Goal: Task Accomplishment & Management: Manage account settings

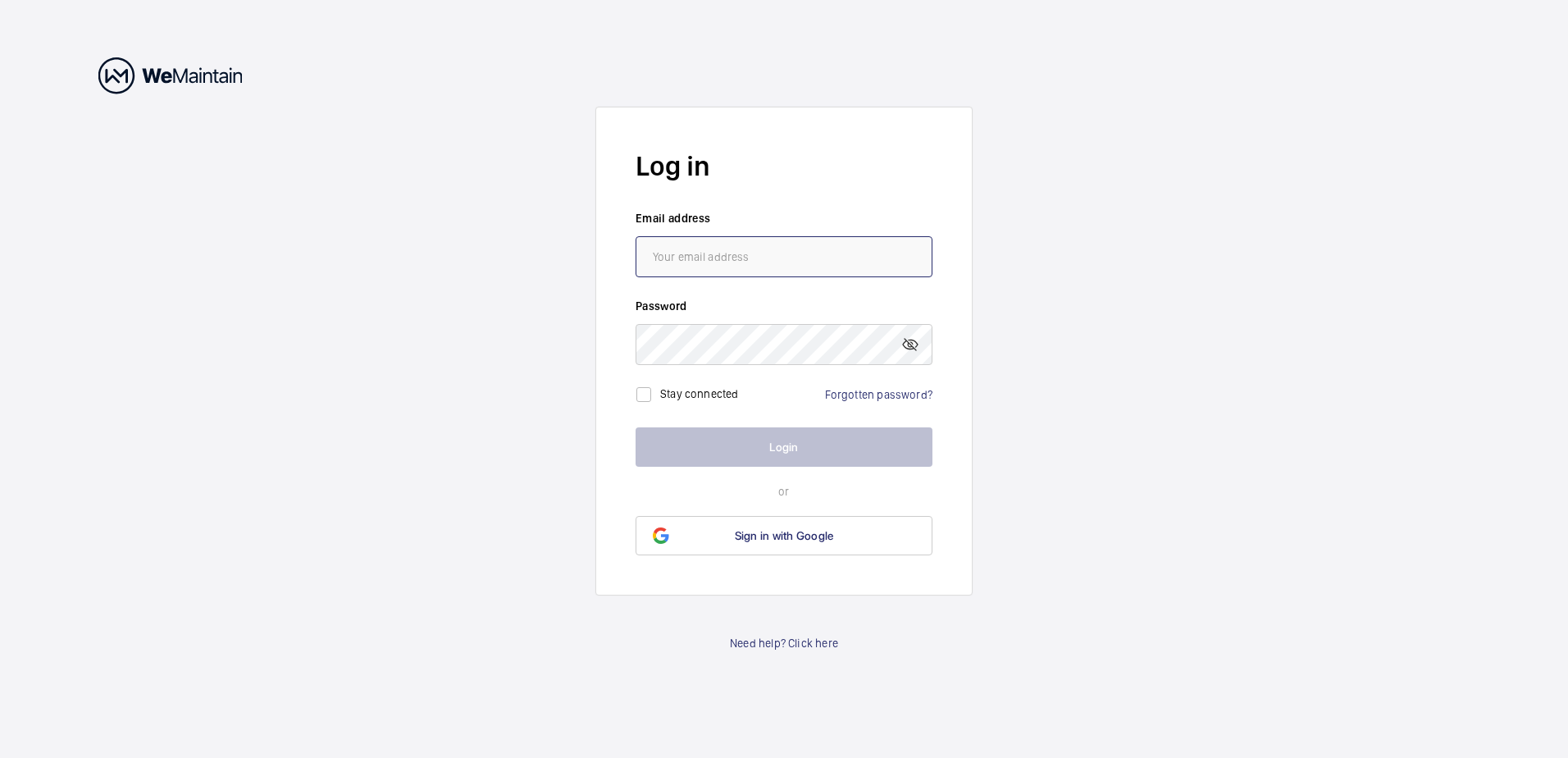
click at [788, 270] on input "email" at bounding box center [783, 257] width 297 height 41
type input "[PERSON_NAME][EMAIL_ADDRESS][PERSON_NAME][DOMAIN_NAME]"
click at [906, 395] on link "Forgotten password?" at bounding box center [879, 395] width 108 height 13
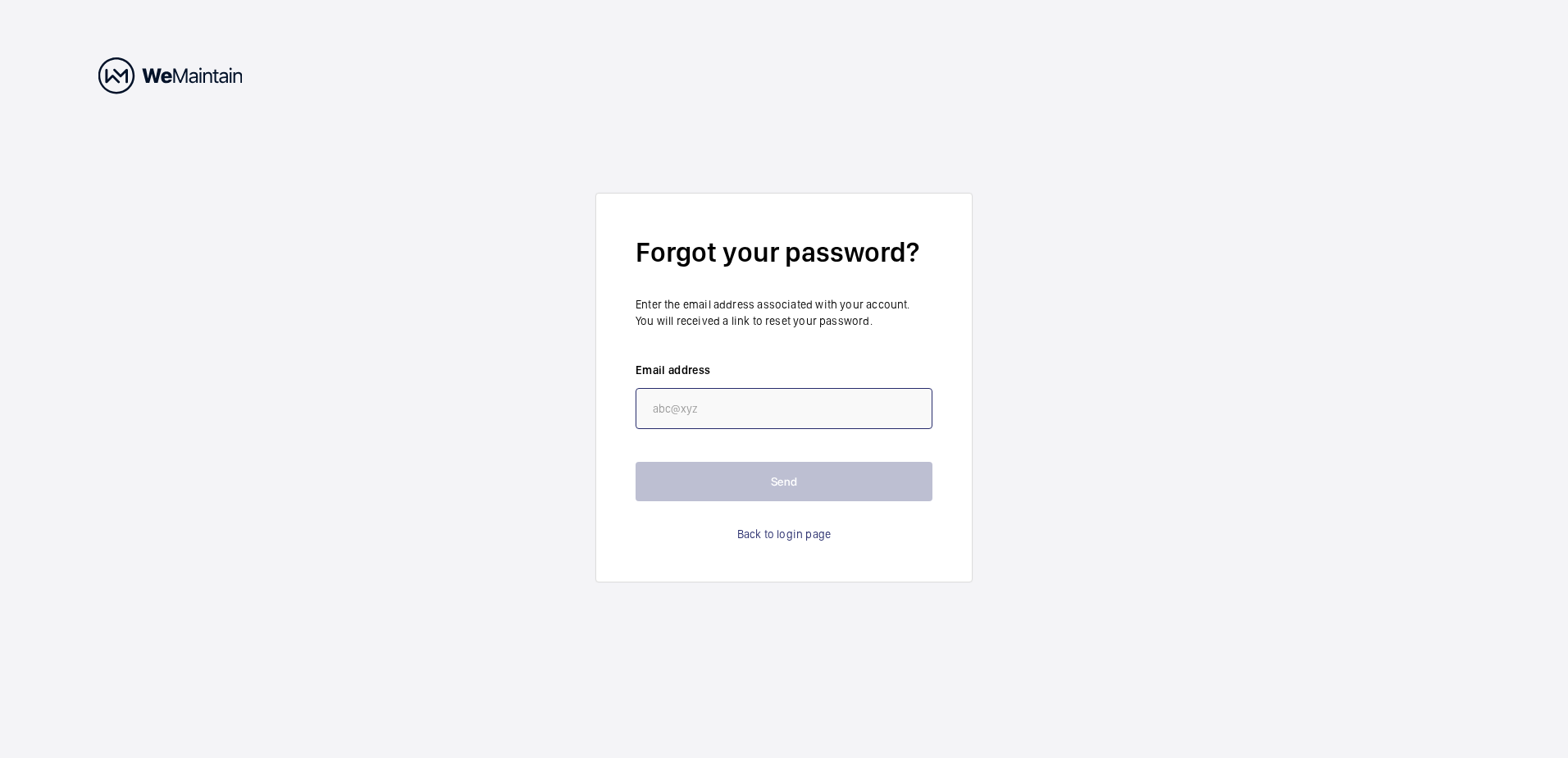
click at [868, 410] on input "email" at bounding box center [783, 409] width 297 height 41
type input "[PERSON_NAME][EMAIL_ADDRESS][PERSON_NAME][DOMAIN_NAME]"
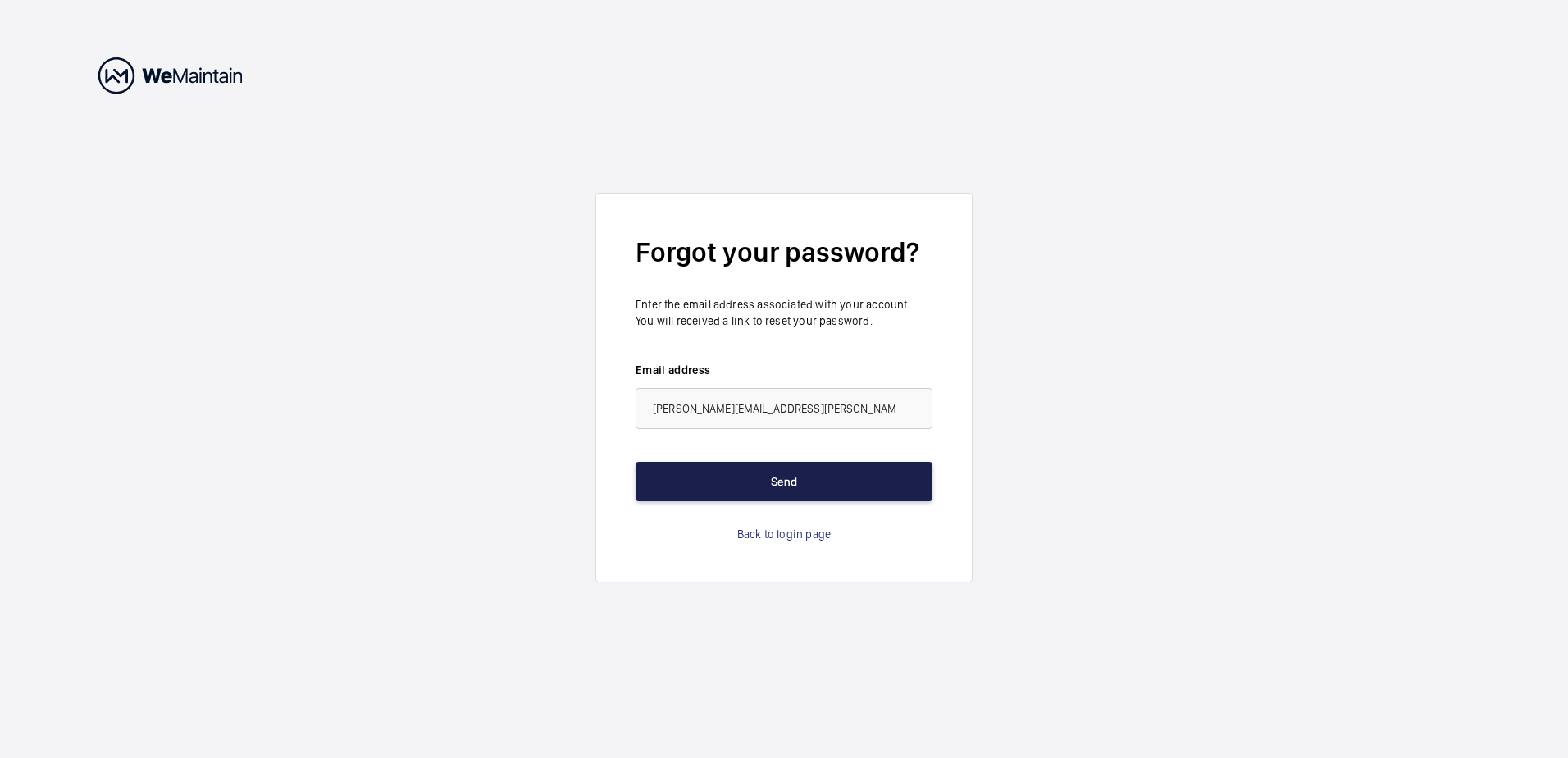
click at [791, 482] on button "Send" at bounding box center [783, 482] width 297 height 39
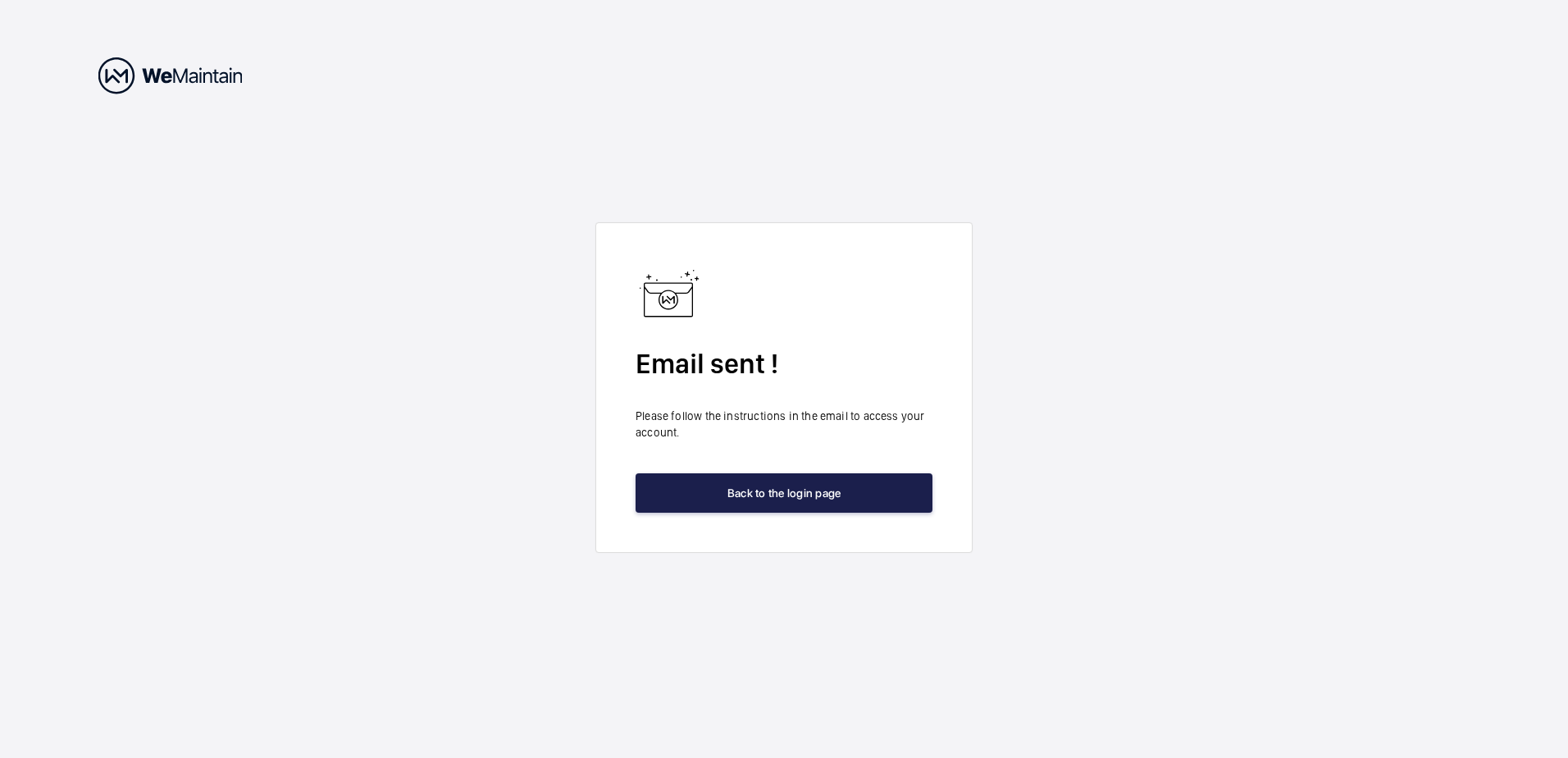
click at [792, 497] on button "Back to the login page" at bounding box center [783, 493] width 297 height 39
